Goal: Task Accomplishment & Management: Manage account settings

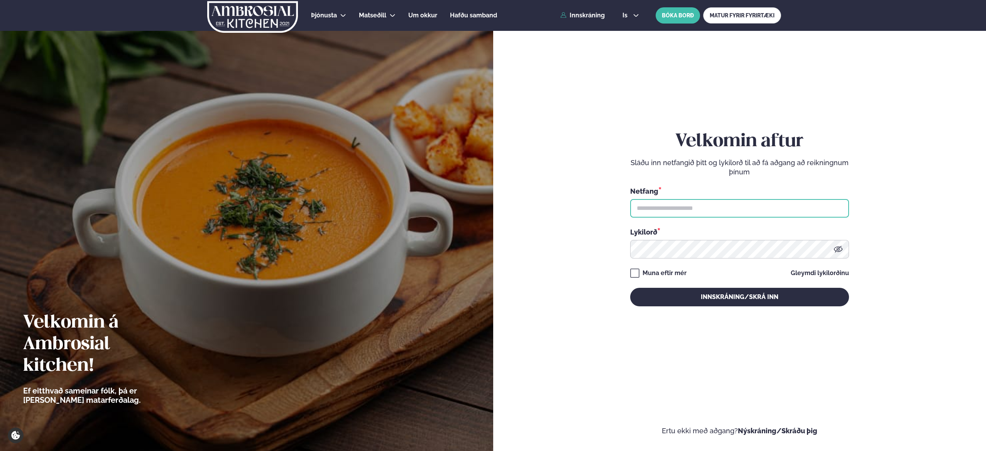
type input "**********"
click at [841, 252] on icon at bounding box center [837, 249] width 9 height 9
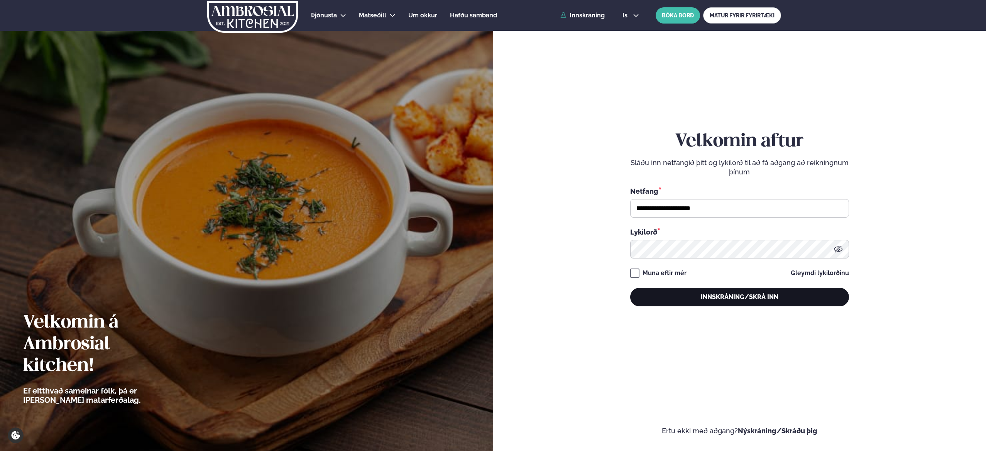
click at [731, 298] on button "Innskráning/Skrá inn" at bounding box center [739, 297] width 219 height 19
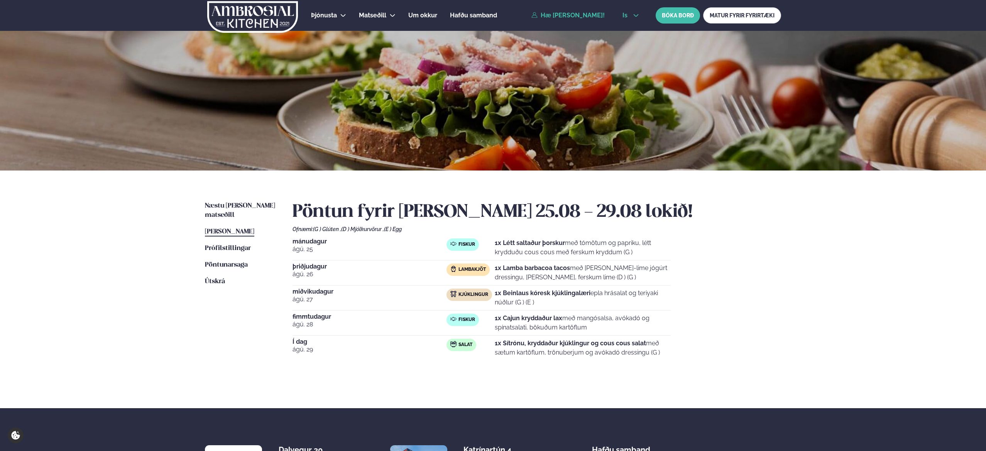
click at [634, 16] on icon at bounding box center [636, 15] width 6 height 6
click at [628, 31] on link "en" at bounding box center [630, 29] width 29 height 15
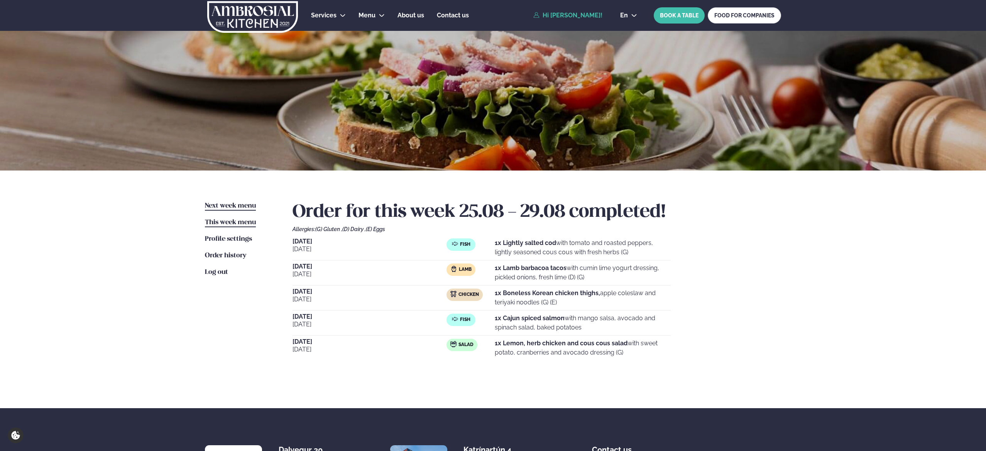
click at [234, 207] on span "Next week menu" at bounding box center [230, 206] width 51 height 7
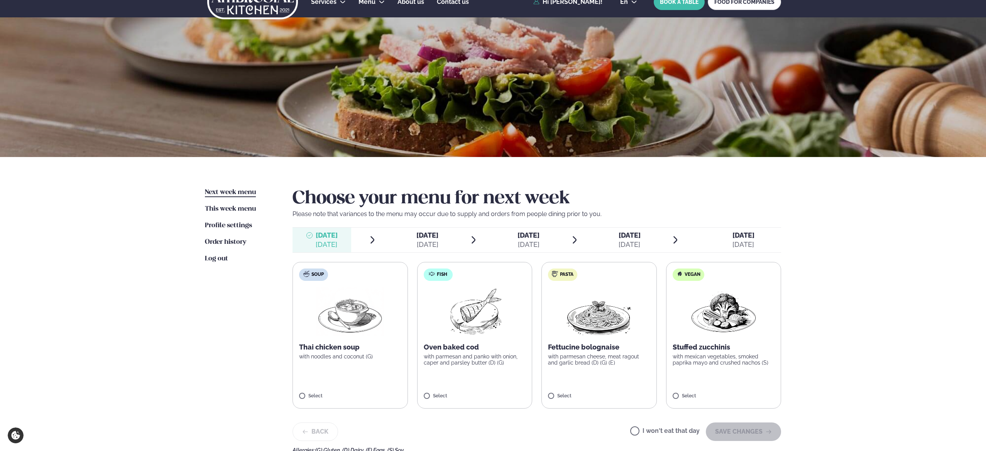
scroll to position [17, 0]
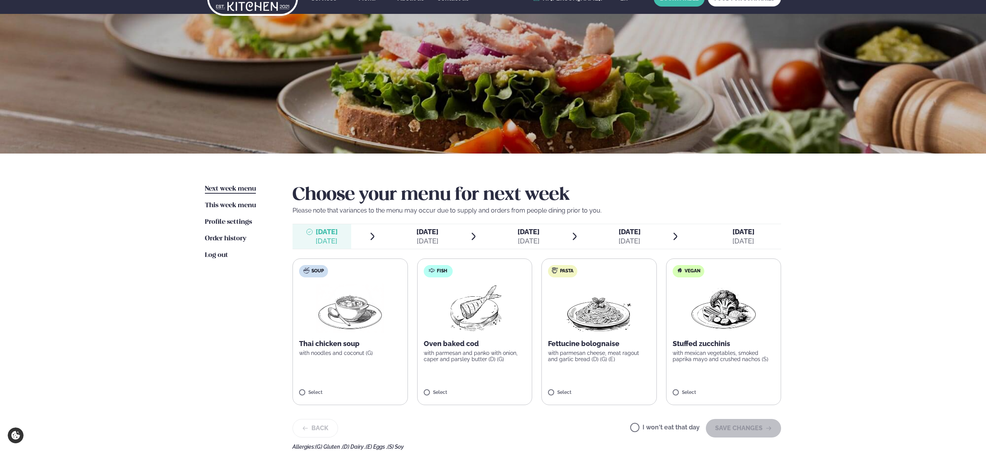
click at [426, 389] on label "Fish Oven baked cod with parmesan and panko with onion, caper and parsley butte…" at bounding box center [474, 332] width 115 height 147
click at [738, 423] on button "SAVE CHANGES" at bounding box center [743, 428] width 75 height 19
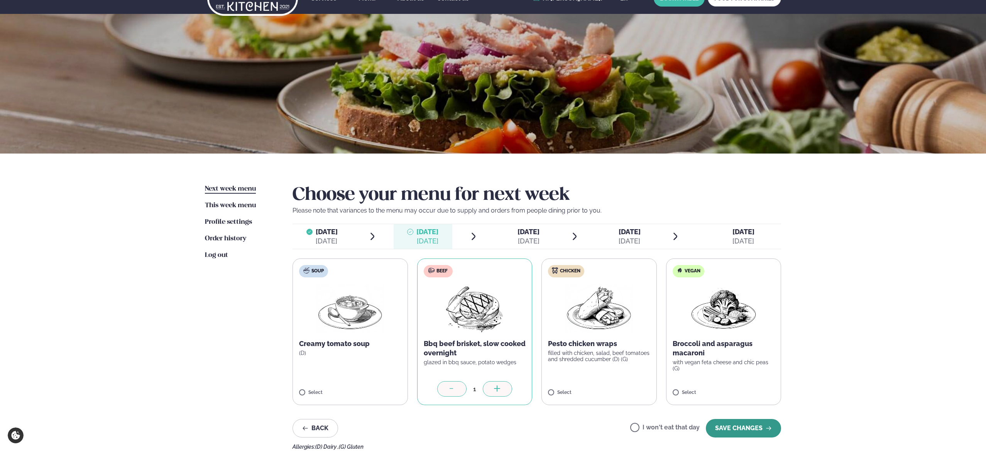
click at [763, 430] on button "SAVE CHANGES" at bounding box center [743, 428] width 75 height 19
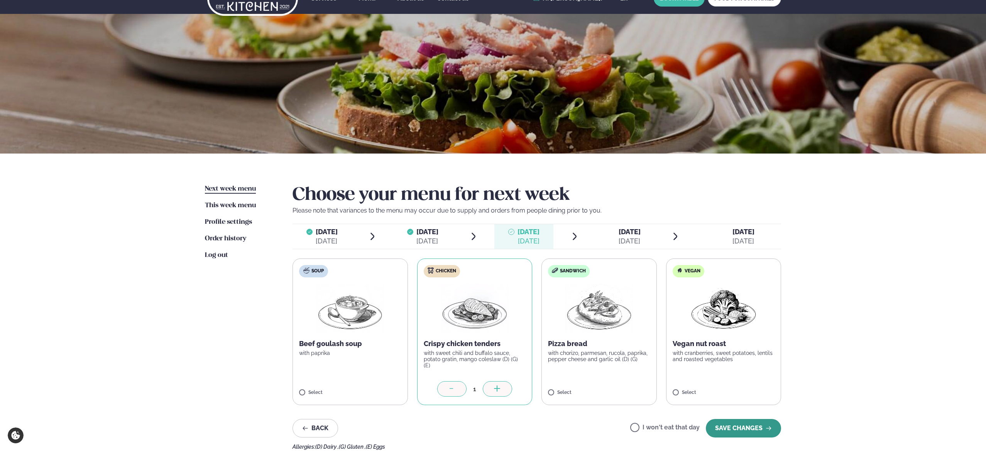
click at [733, 422] on button "SAVE CHANGES" at bounding box center [743, 428] width 75 height 19
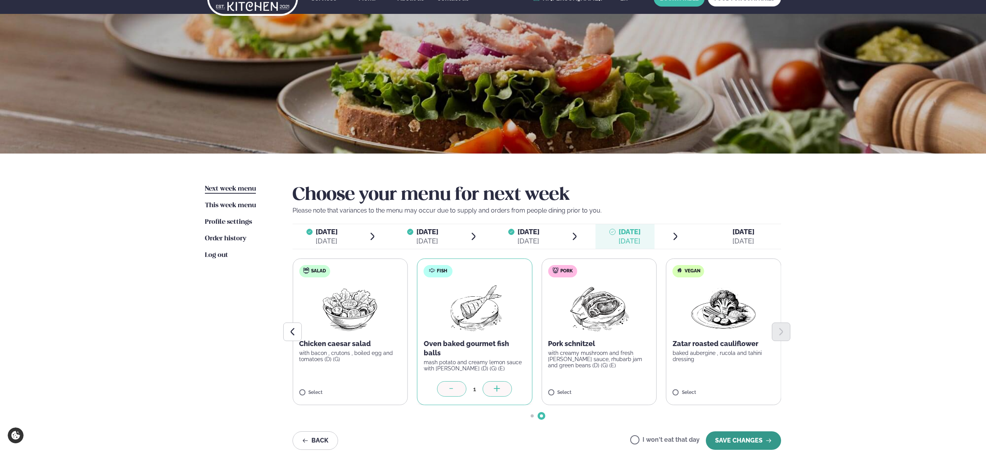
click at [737, 435] on button "SAVE CHANGES" at bounding box center [743, 440] width 75 height 19
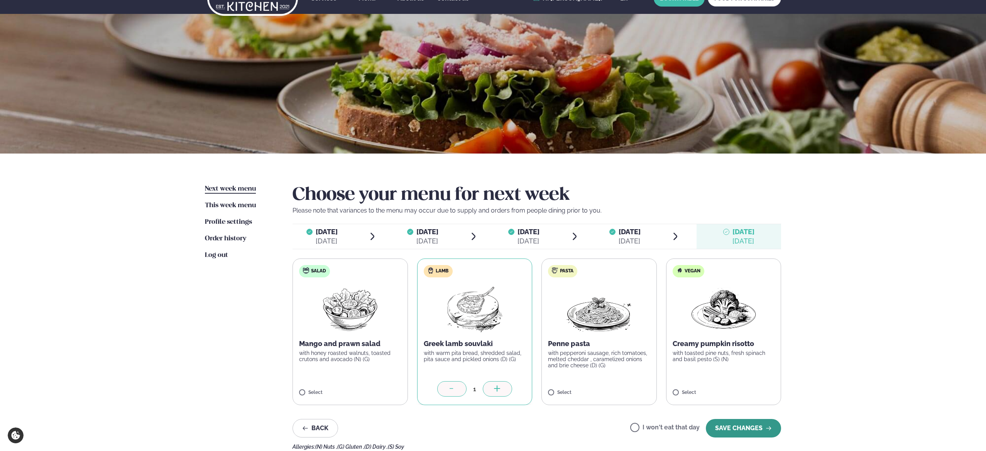
click at [741, 430] on button "SAVE CHANGES" at bounding box center [743, 428] width 75 height 19
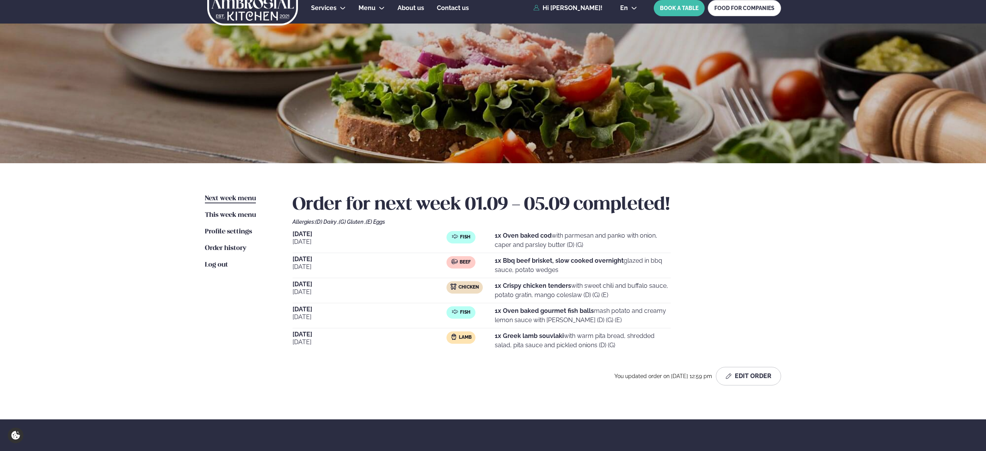
scroll to position [0, 0]
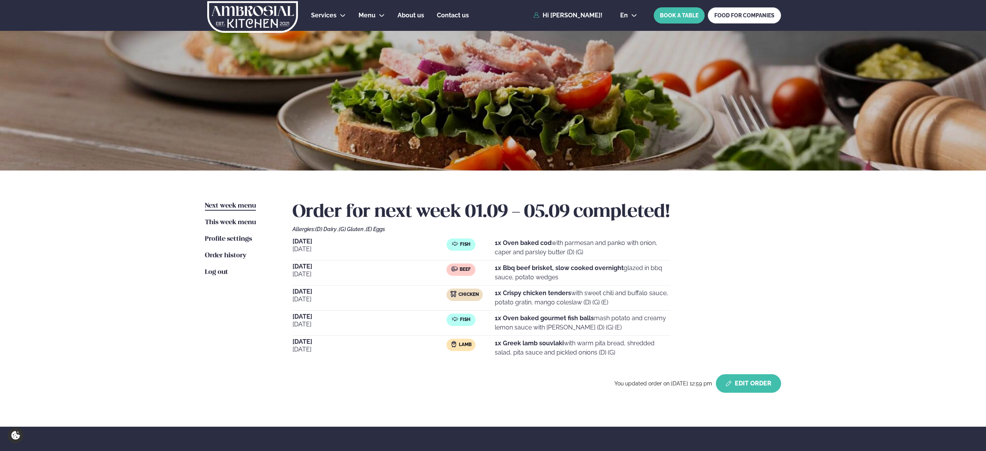
click at [742, 380] on button "Edit Order" at bounding box center [748, 383] width 65 height 19
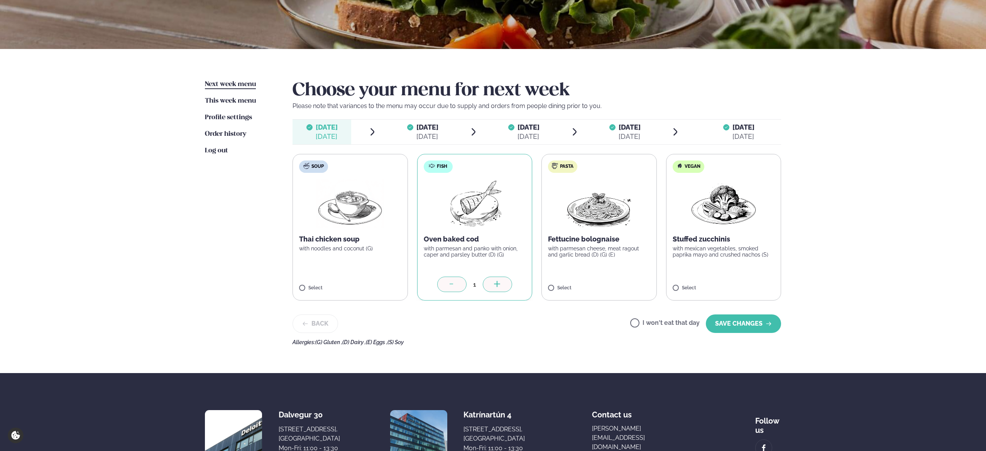
scroll to position [131, 0]
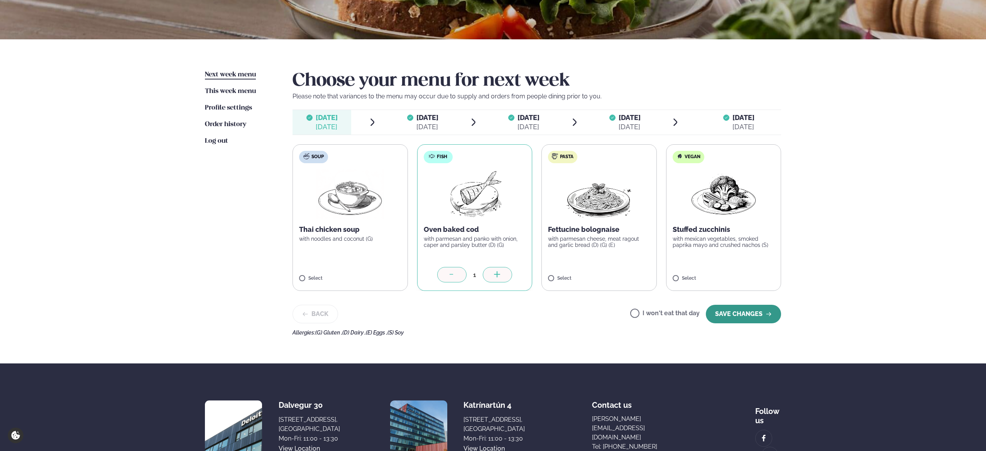
click at [725, 317] on button "SAVE CHANGES" at bounding box center [743, 314] width 75 height 19
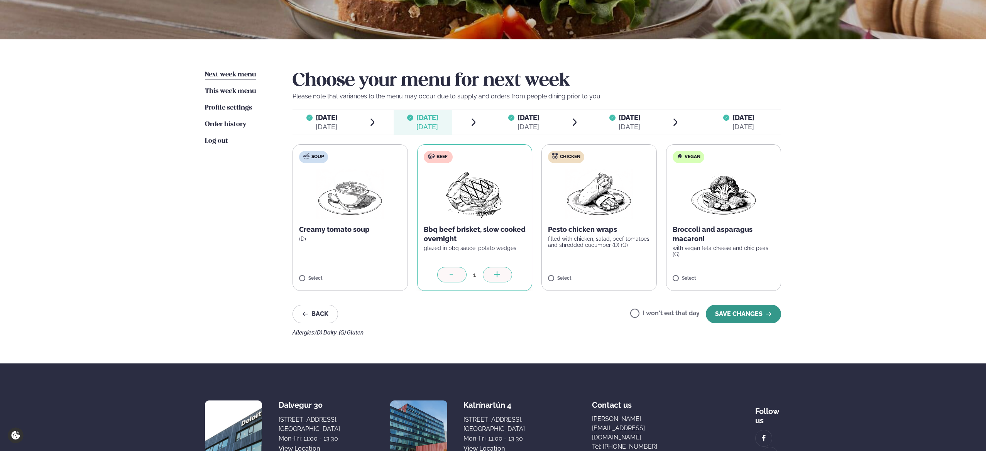
click at [731, 313] on button "SAVE CHANGES" at bounding box center [743, 314] width 75 height 19
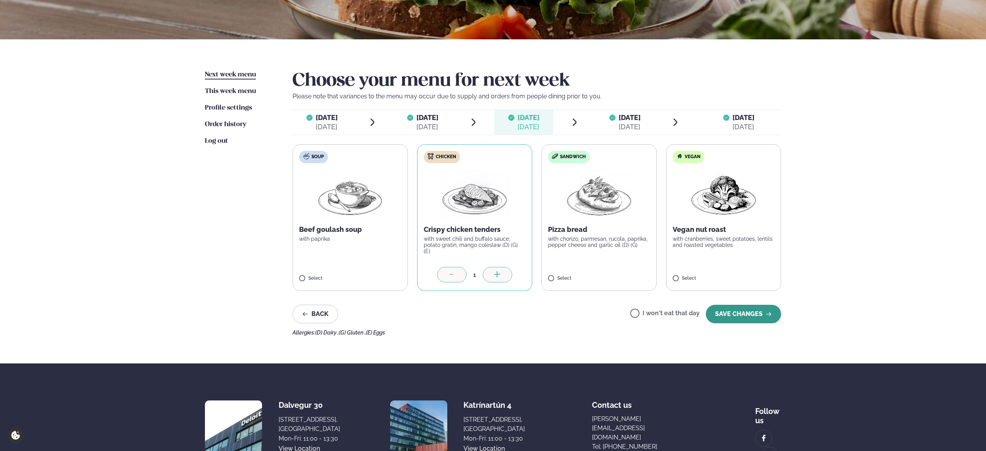
click at [742, 314] on button "SAVE CHANGES" at bounding box center [743, 314] width 75 height 19
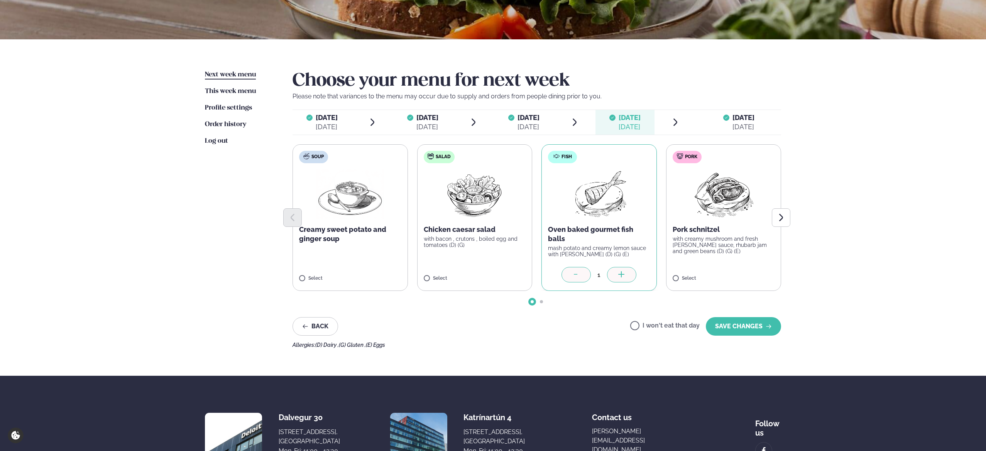
click at [742, 314] on div "Choose your menu for next week Please note that variances to the menu may occur…" at bounding box center [536, 209] width 489 height 278
click at [740, 325] on button "SAVE CHANGES" at bounding box center [743, 326] width 75 height 19
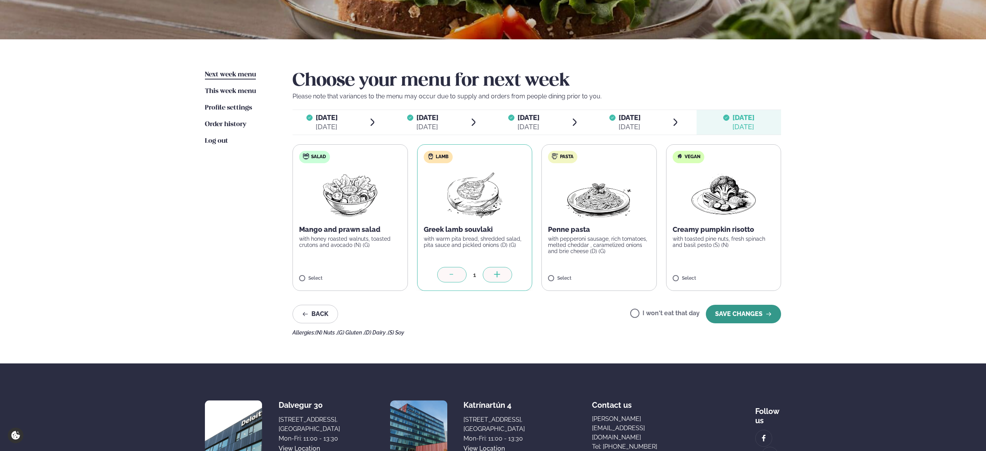
click at [750, 318] on button "SAVE CHANGES" at bounding box center [743, 314] width 75 height 19
